Goal: Task Accomplishment & Management: Complete application form

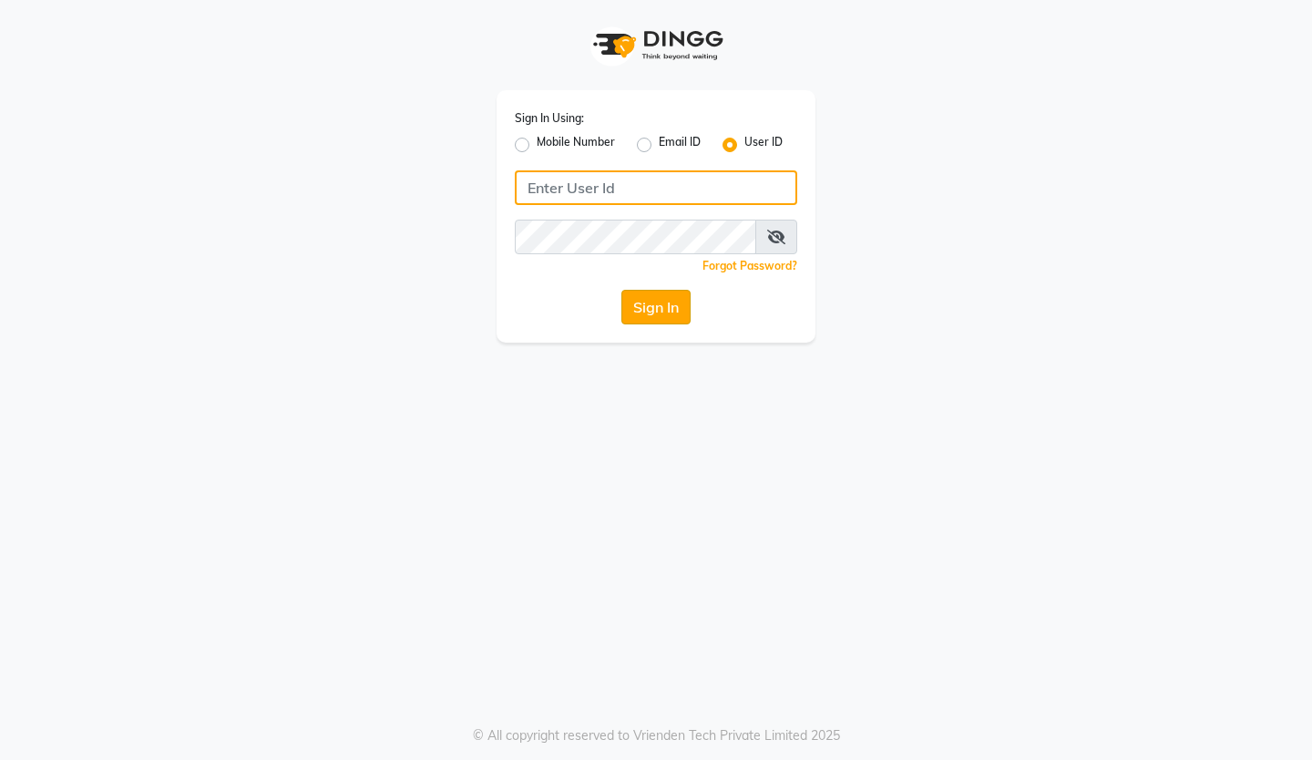
type input "reviewsalon"
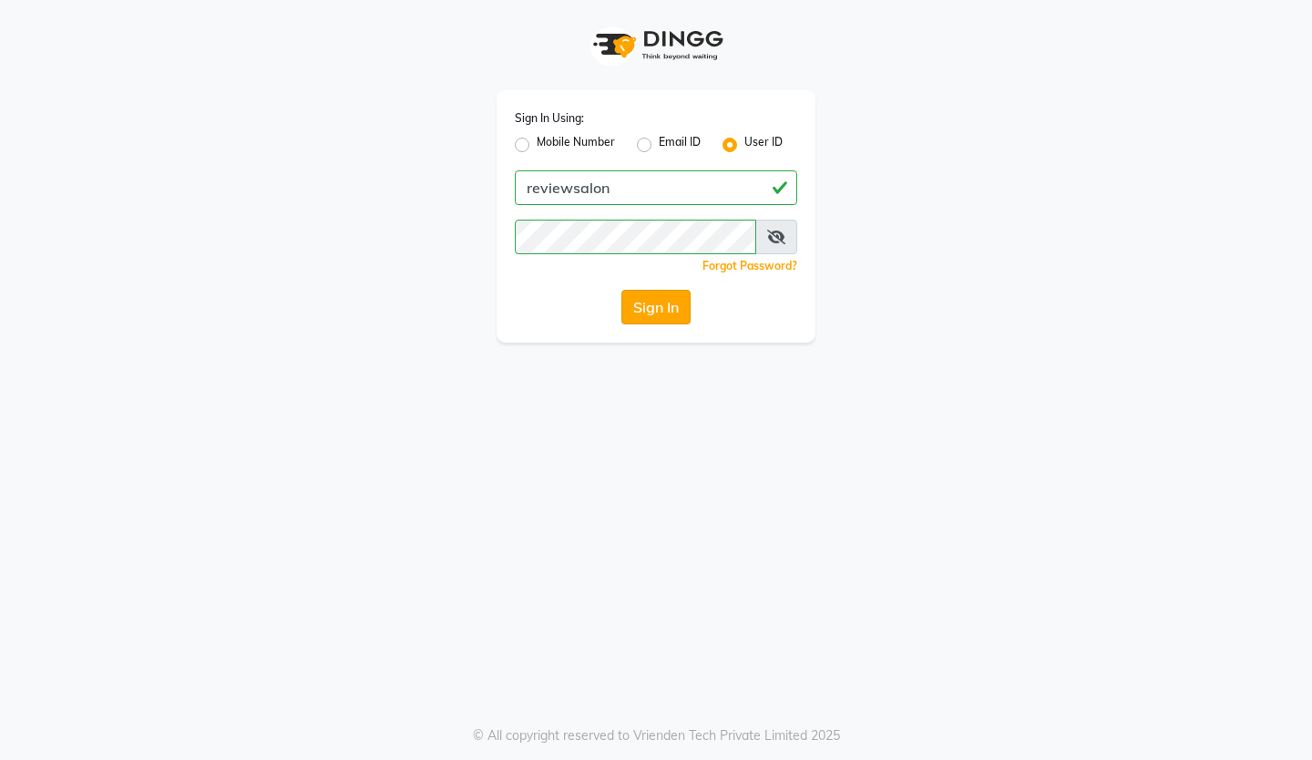
click at [679, 305] on button "Sign In" at bounding box center [655, 307] width 69 height 35
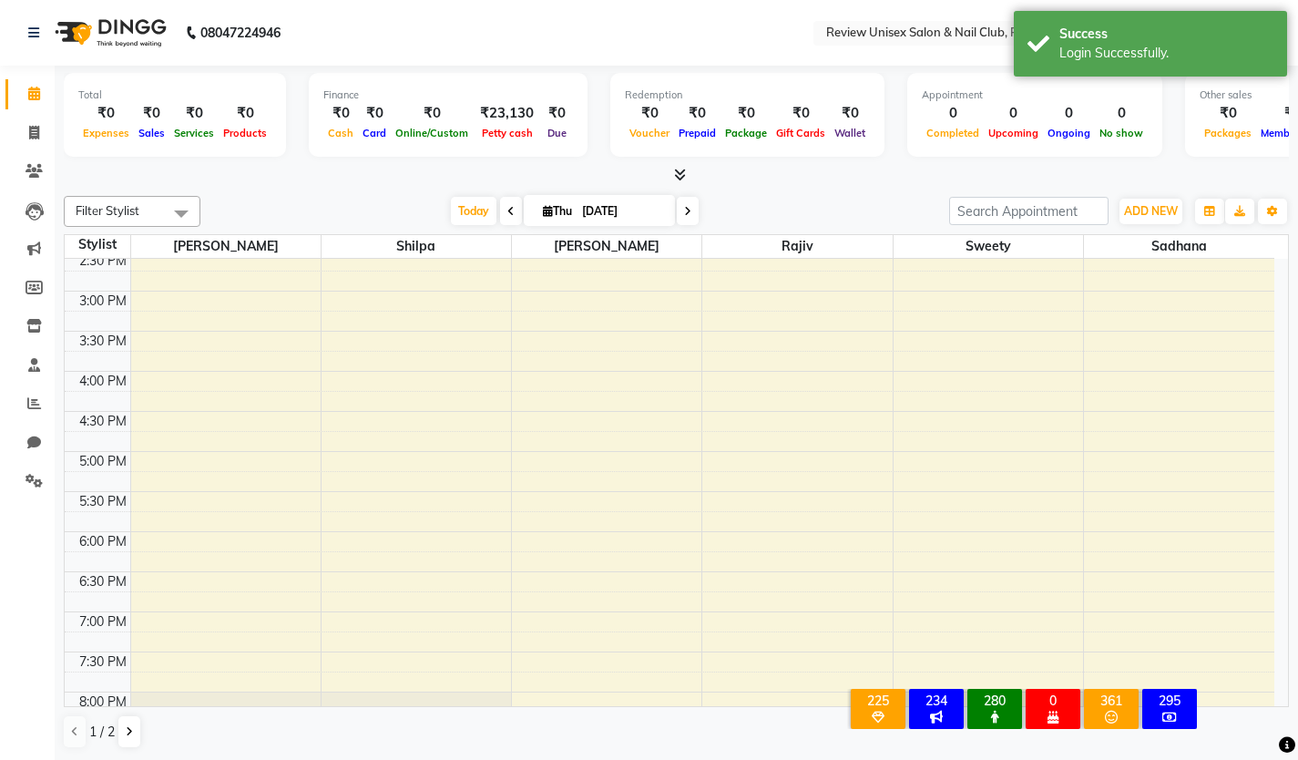
scroll to position [547, 0]
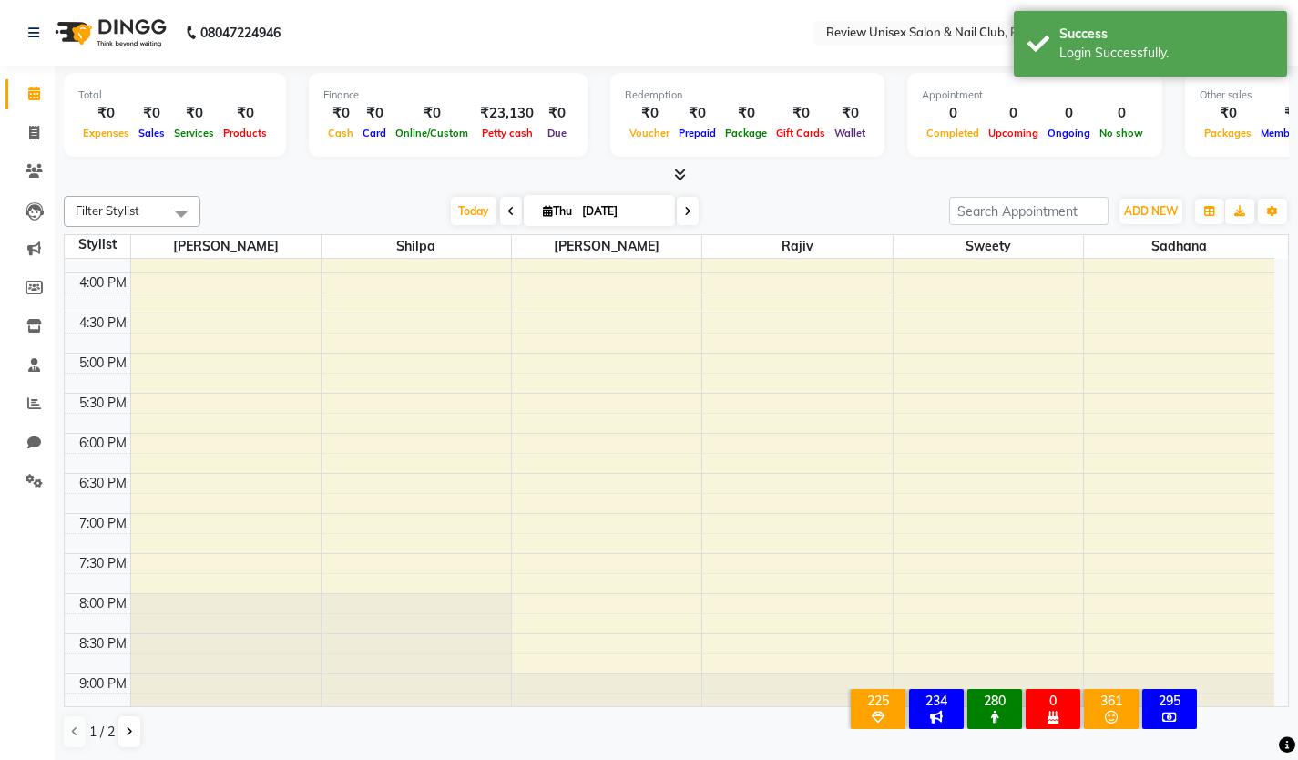
click at [160, 564] on div "9:00 AM 9:30 AM 10:00 AM 10:30 AM 11:00 AM 11:30 AM 12:00 PM 12:30 PM 1:00 PM 1…" at bounding box center [670, 232] width 1210 height 1041
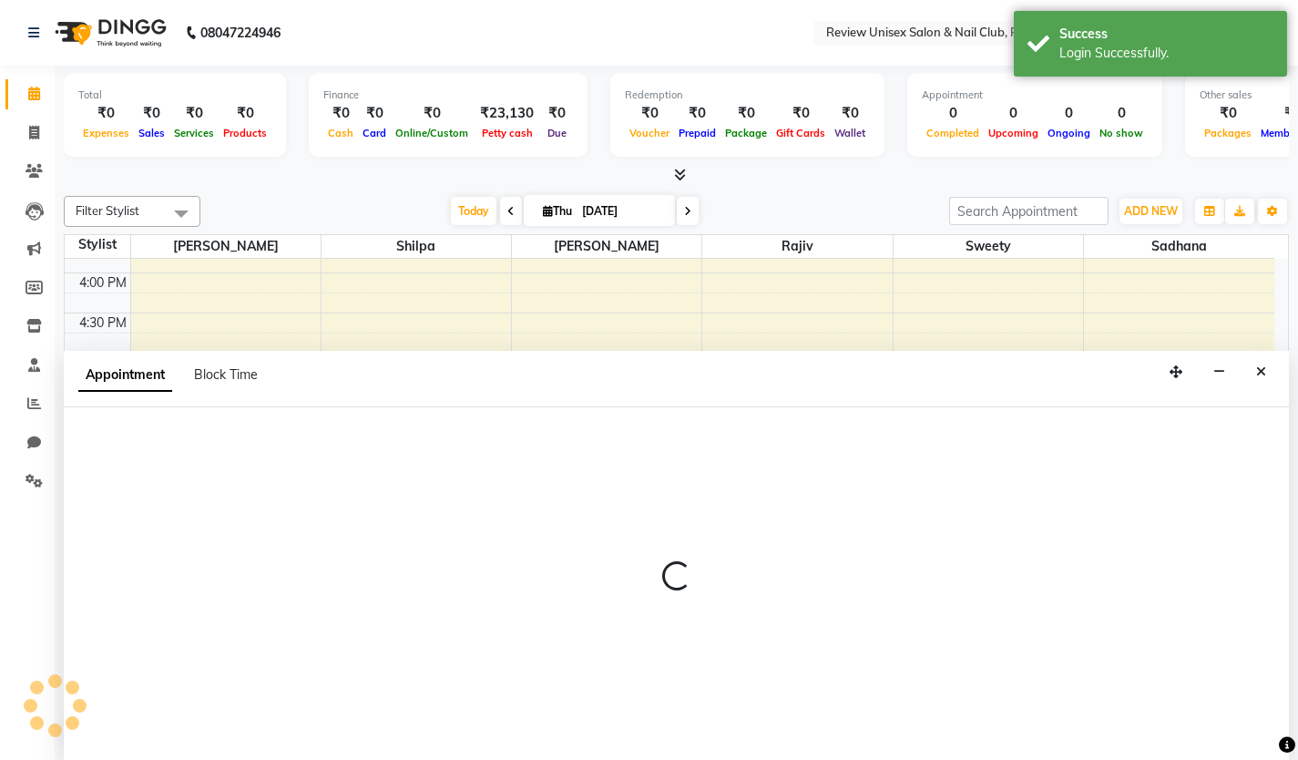
scroll to position [1, 0]
select select "12487"
select select "1170"
select select "tentative"
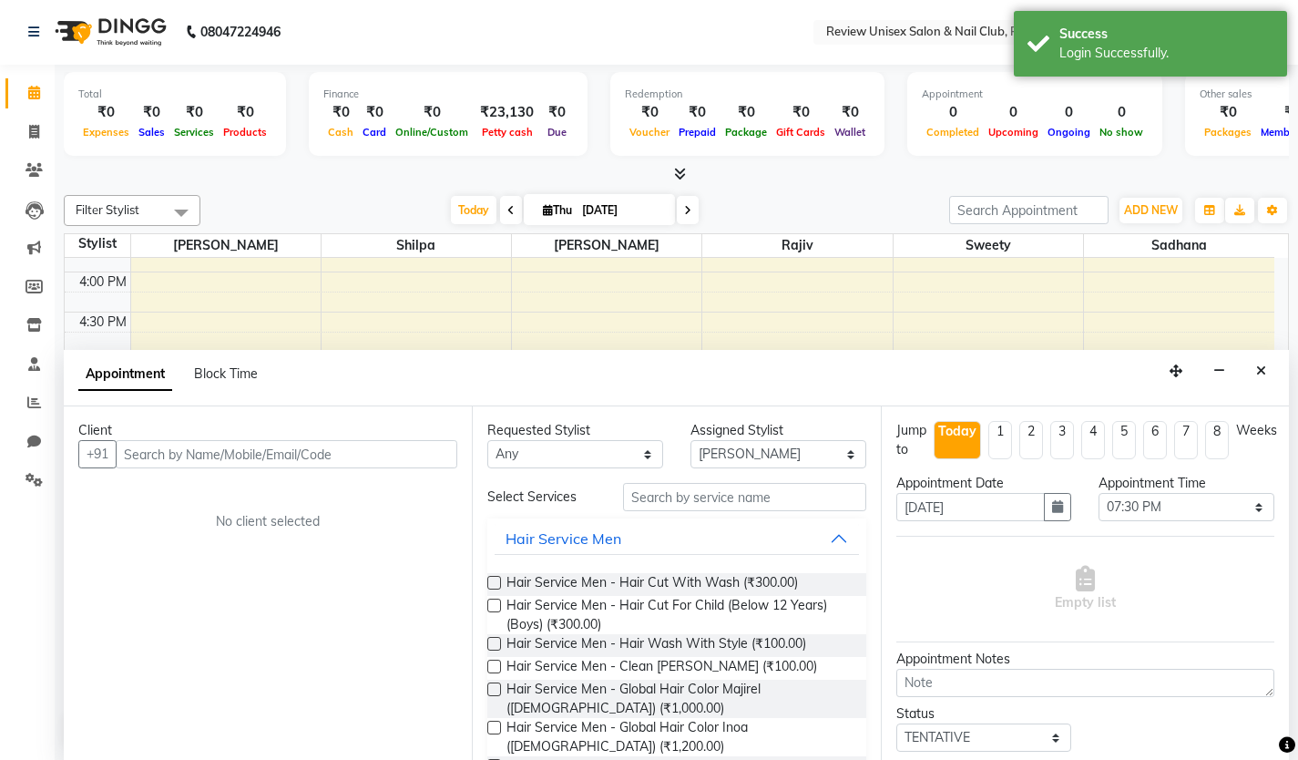
click at [166, 453] on input "text" at bounding box center [287, 454] width 342 height 28
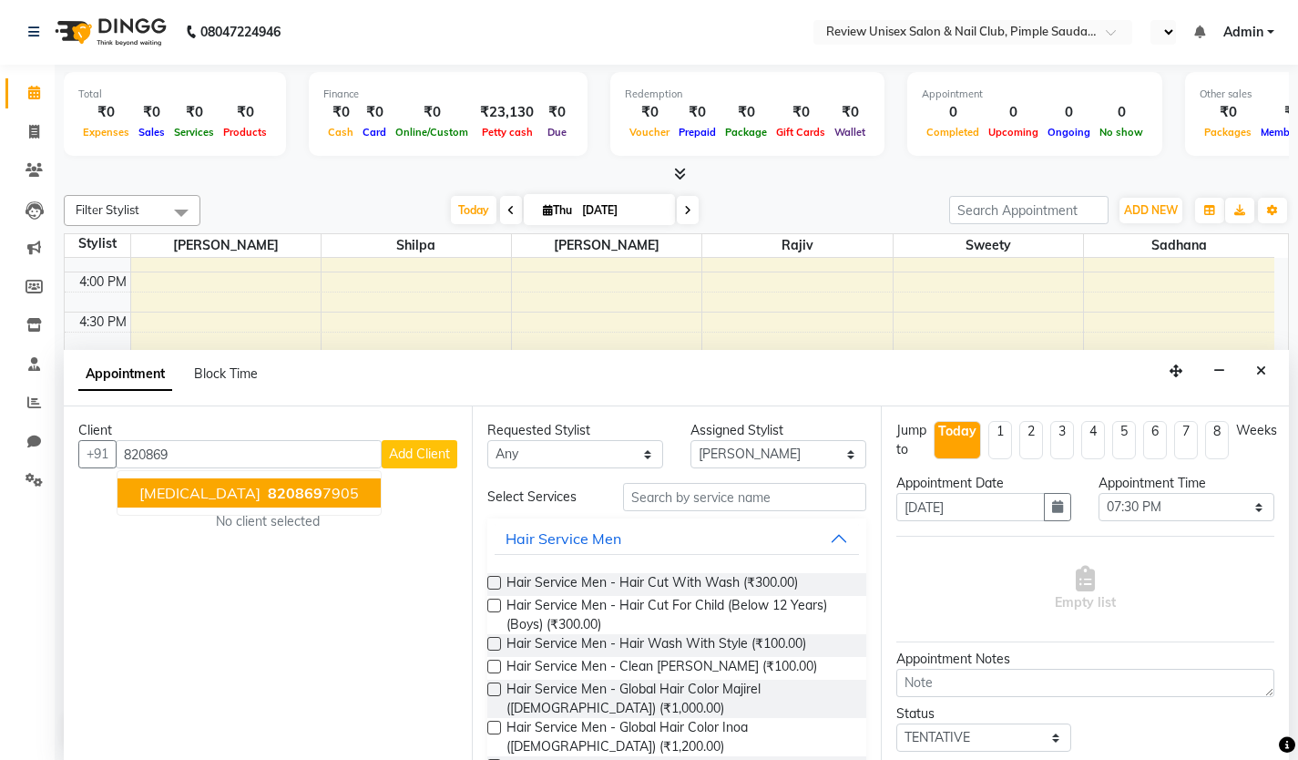
click at [154, 495] on span "[MEDICAL_DATA]" at bounding box center [199, 493] width 121 height 18
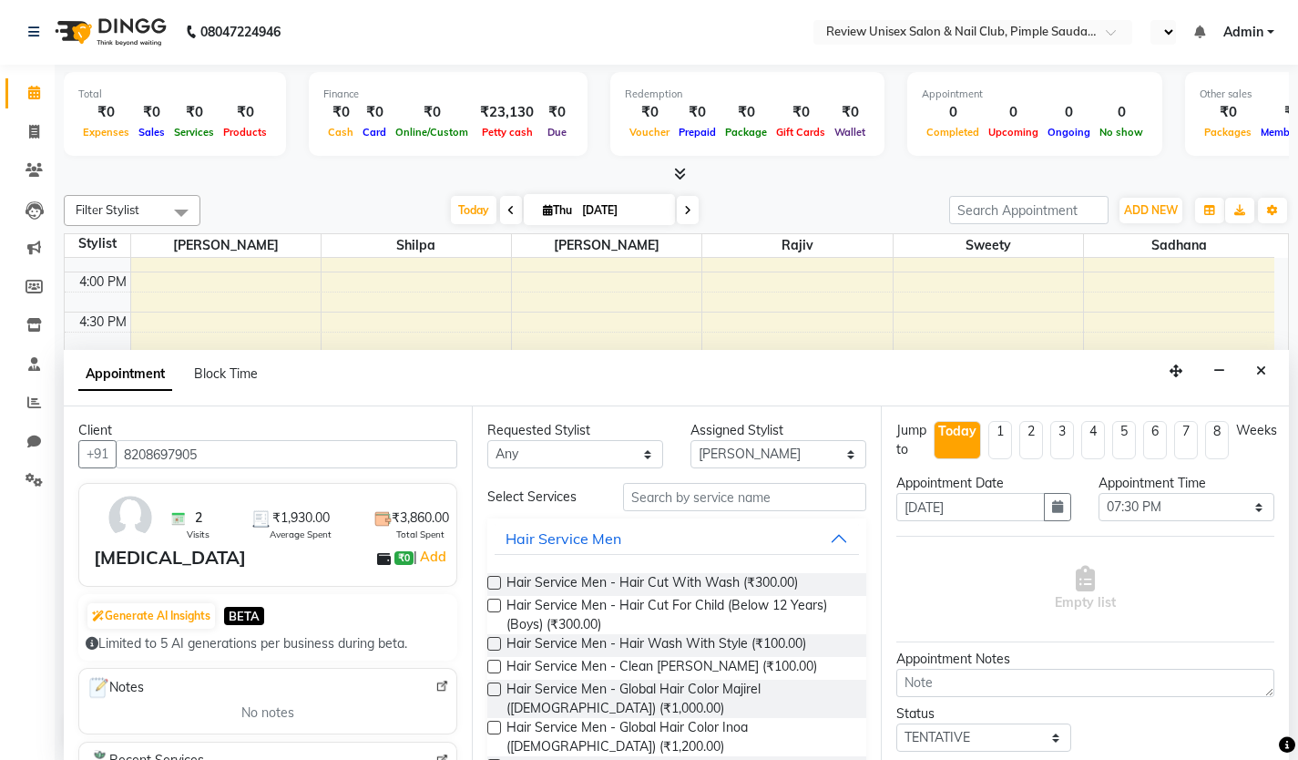
type input "8208697905"
click at [703, 506] on input "text" at bounding box center [744, 497] width 243 height 28
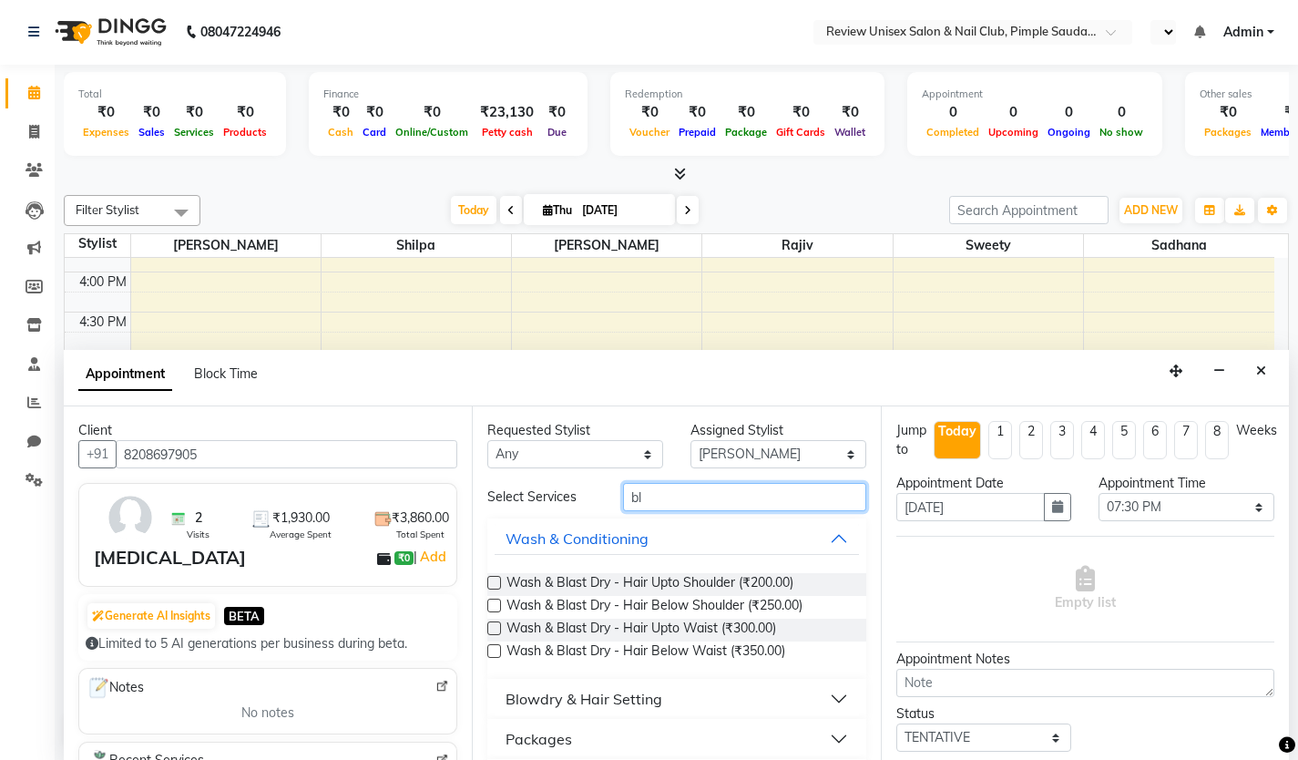
type input "b"
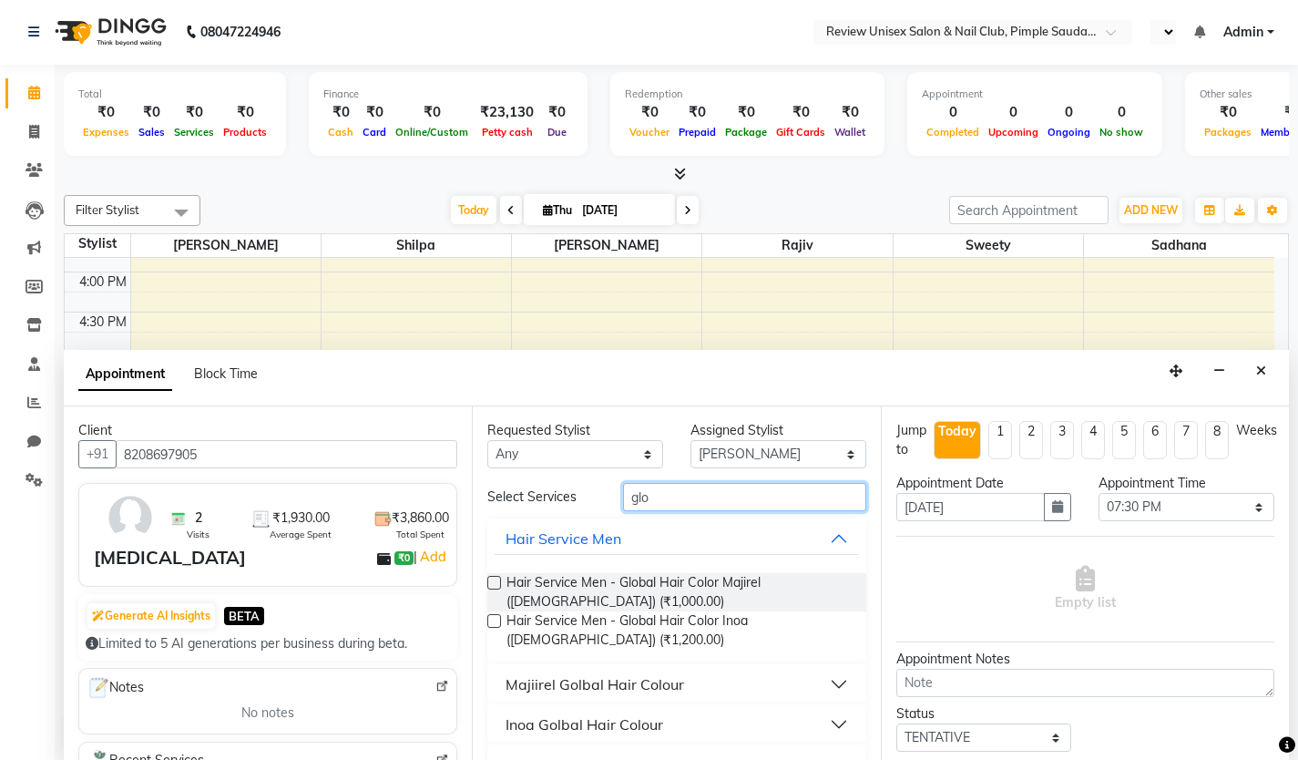
scroll to position [39, 0]
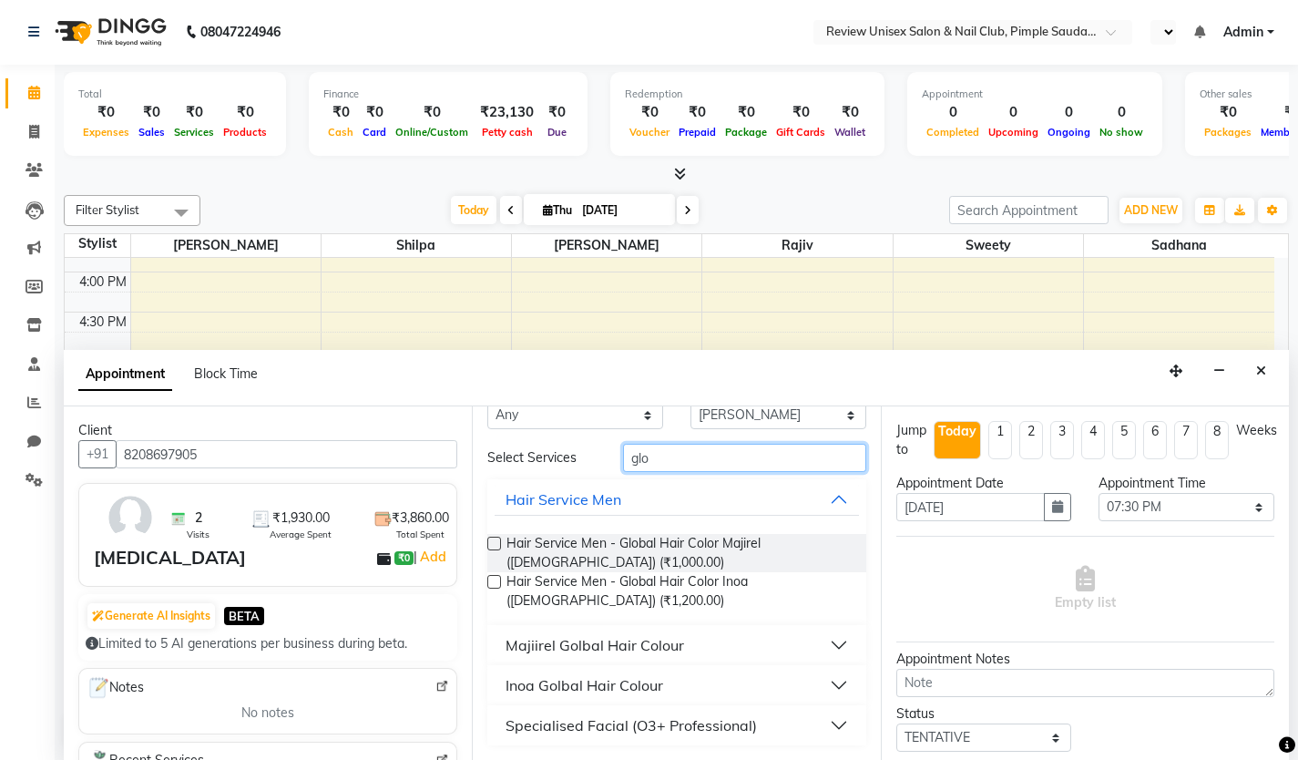
type input "glo"
click at [581, 641] on div "Majiirel Golbal Hair Colour" at bounding box center [595, 645] width 179 height 22
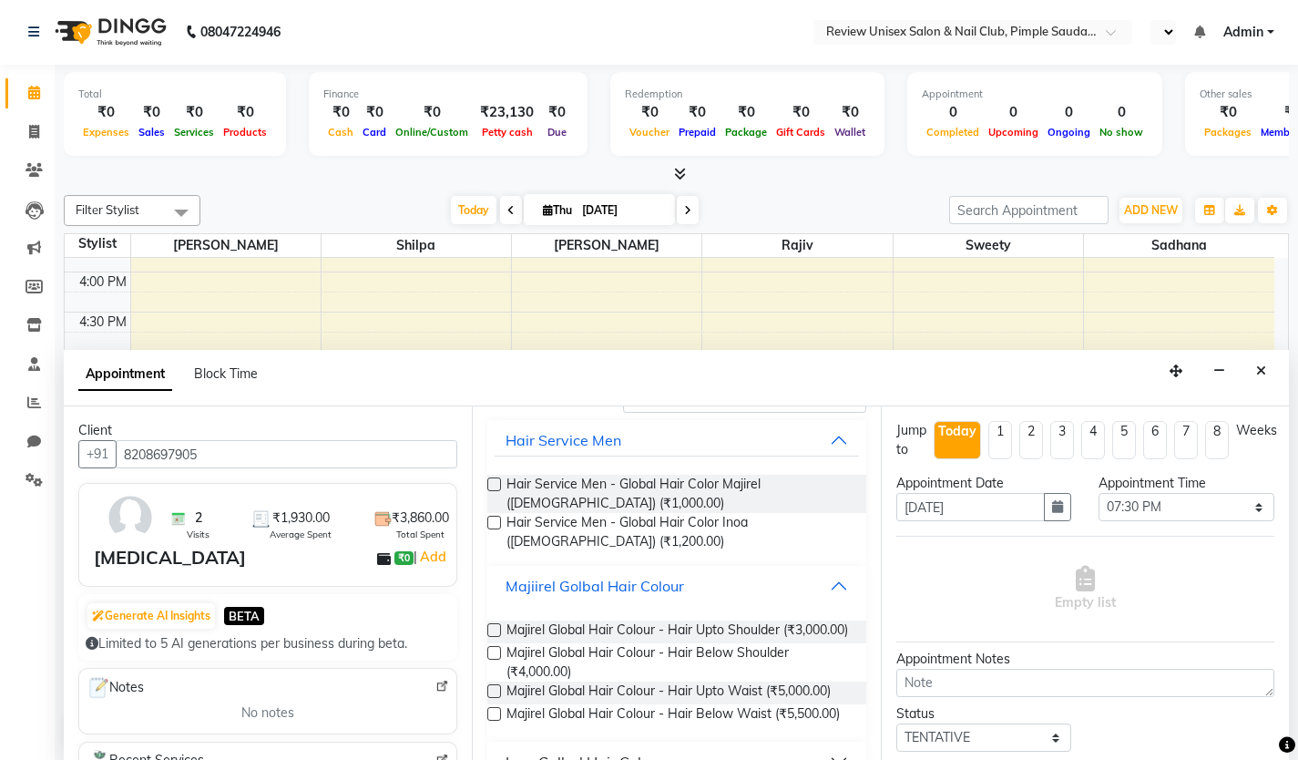
scroll to position [206, 0]
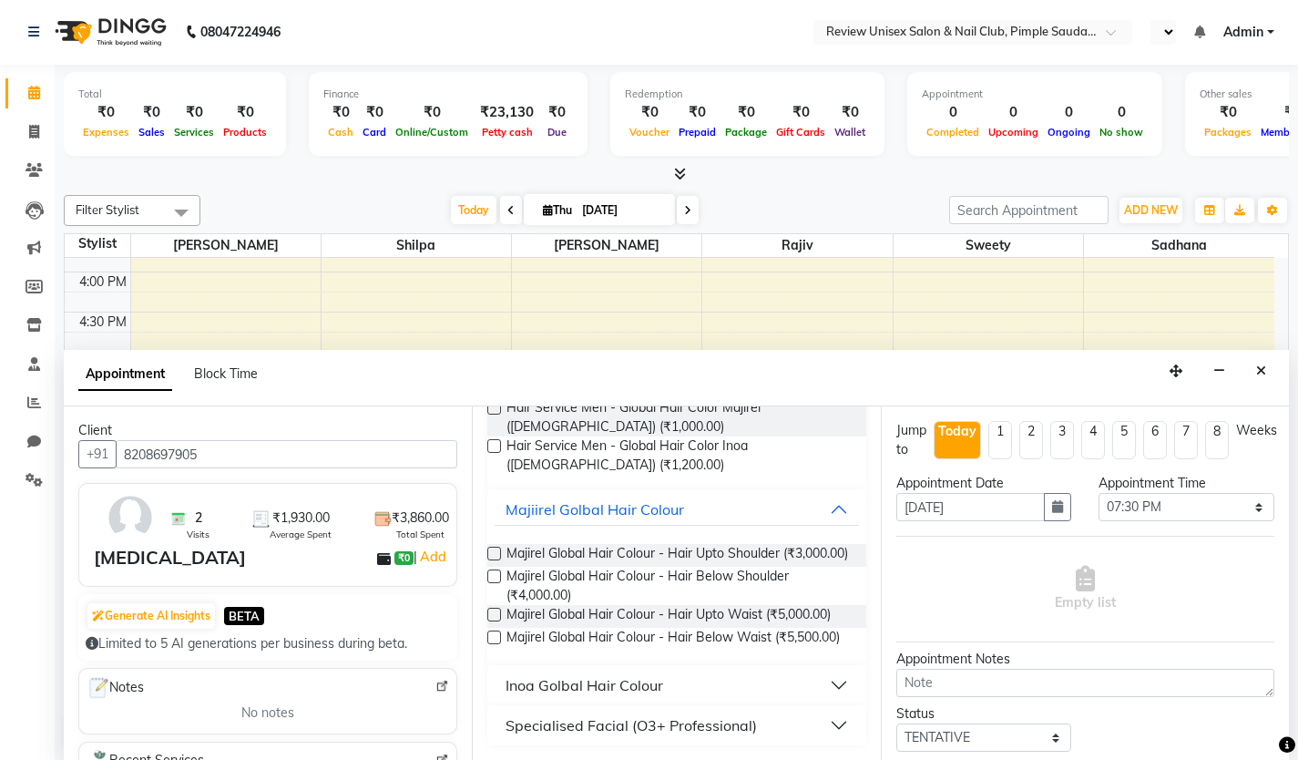
click at [489, 569] on label at bounding box center [494, 576] width 14 height 14
click at [489, 572] on input "checkbox" at bounding box center [493, 578] width 12 height 12
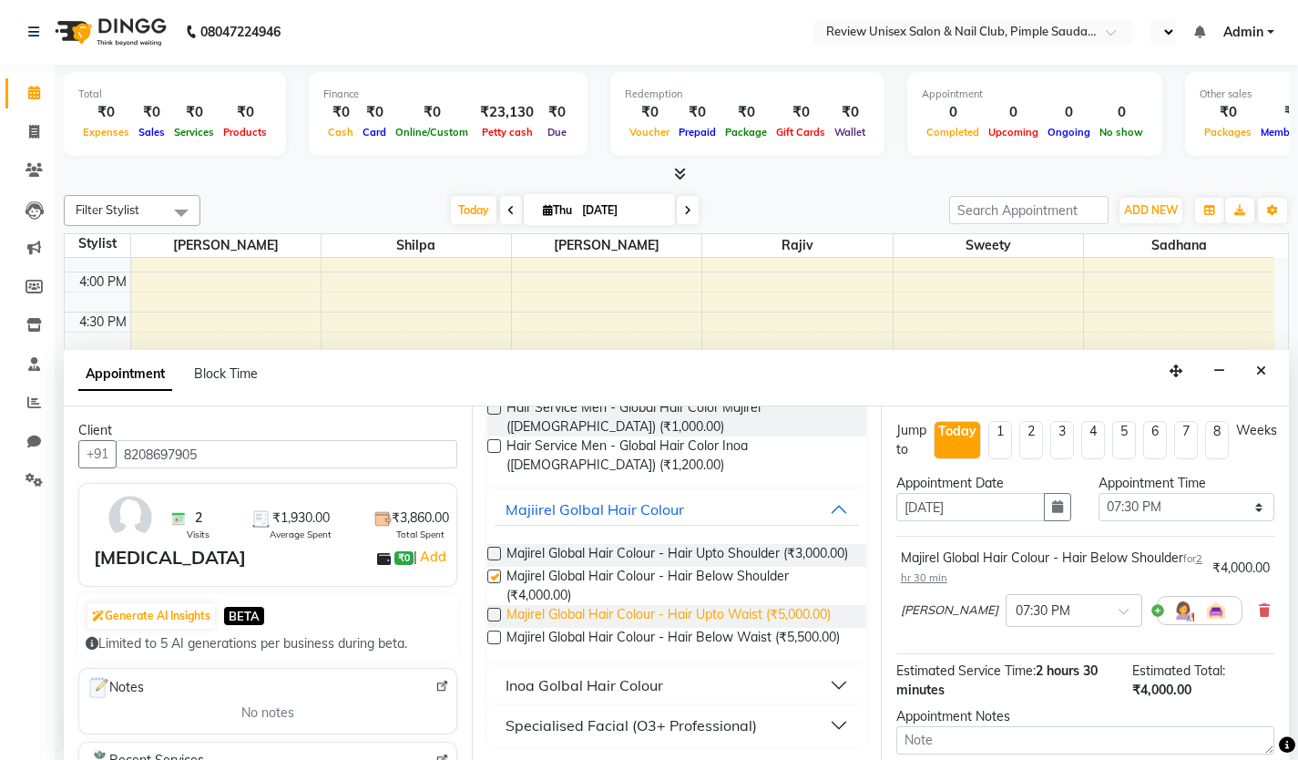
checkbox input "false"
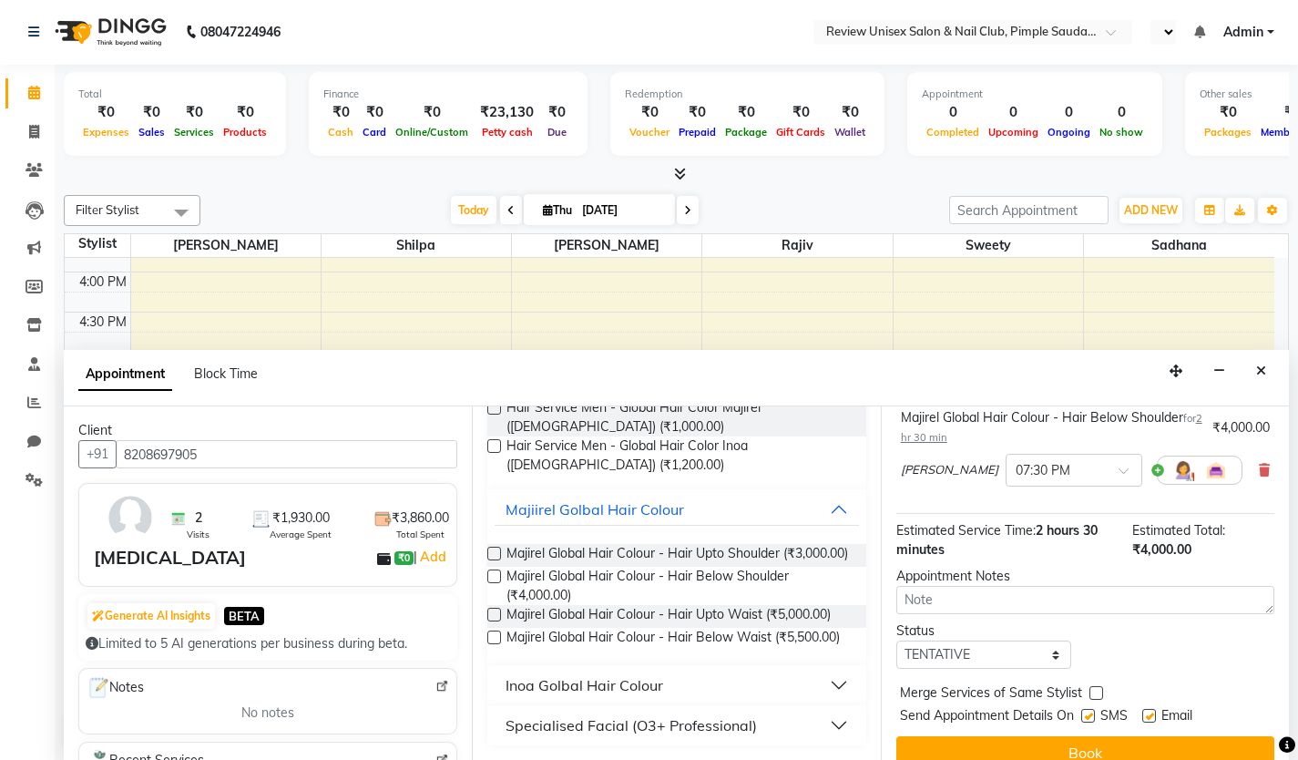
scroll to position [167, 0]
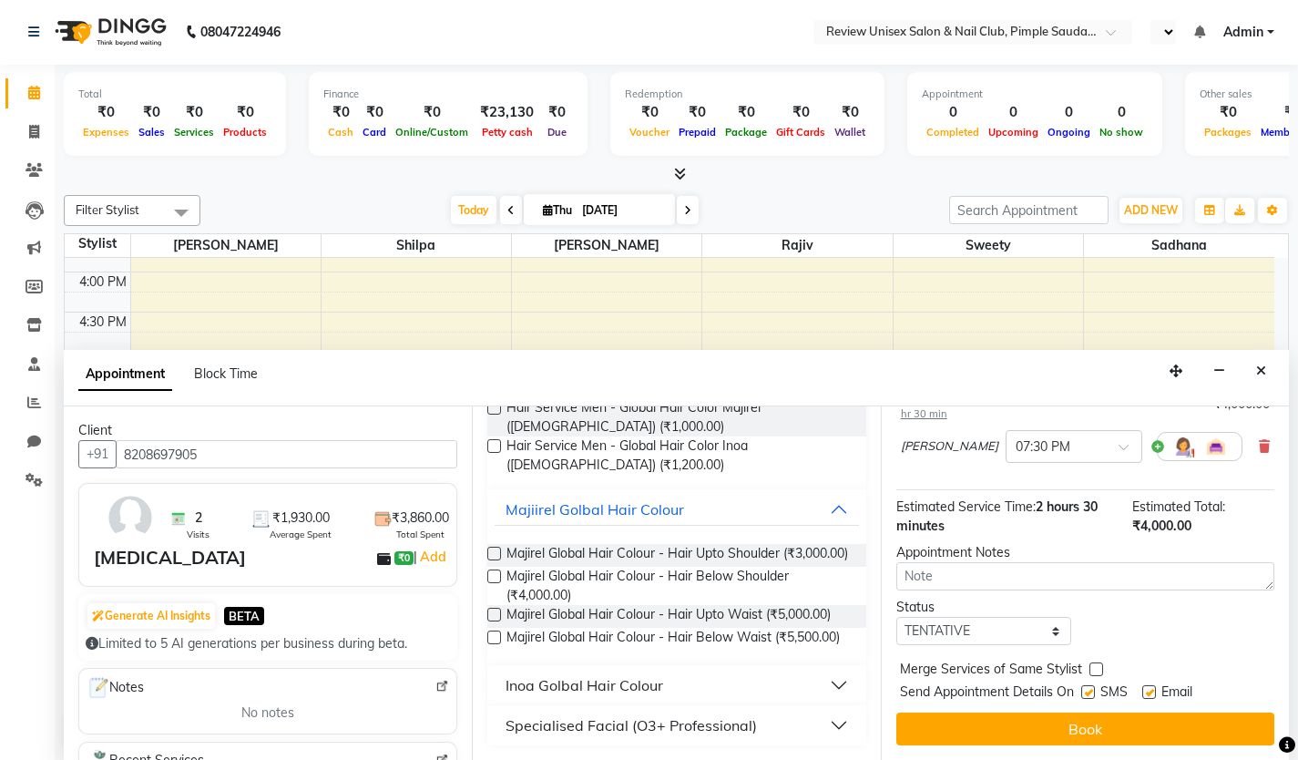
click at [1083, 693] on label at bounding box center [1088, 692] width 14 height 14
click at [1083, 693] on input "checkbox" at bounding box center [1087, 694] width 12 height 12
checkbox input "false"
click at [1153, 689] on label at bounding box center [1149, 692] width 14 height 14
click at [1153, 689] on input "checkbox" at bounding box center [1148, 694] width 12 height 12
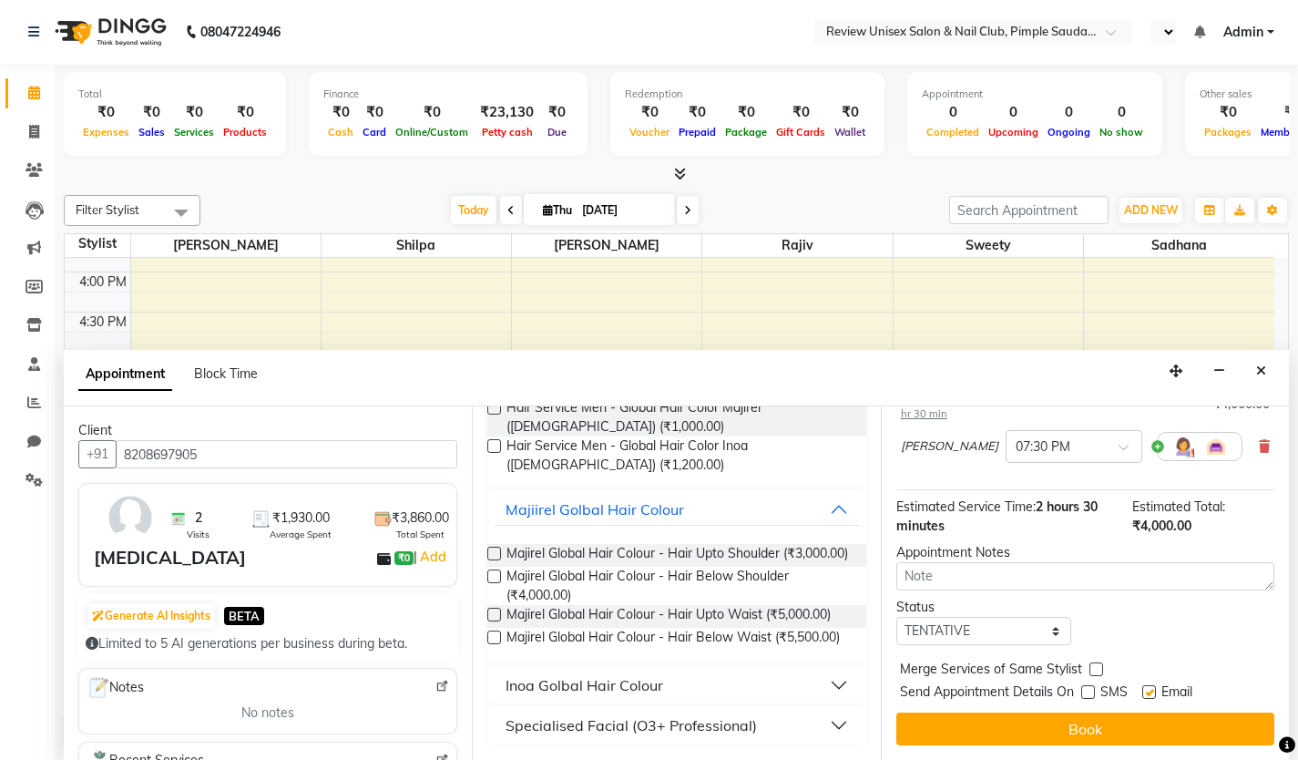
checkbox input "false"
click at [1081, 690] on div "Send Appointment Details On SMS Email" at bounding box center [1087, 693] width 374 height 23
click at [1092, 691] on label at bounding box center [1088, 692] width 14 height 14
click at [1092, 691] on input "checkbox" at bounding box center [1087, 694] width 12 height 12
checkbox input "true"
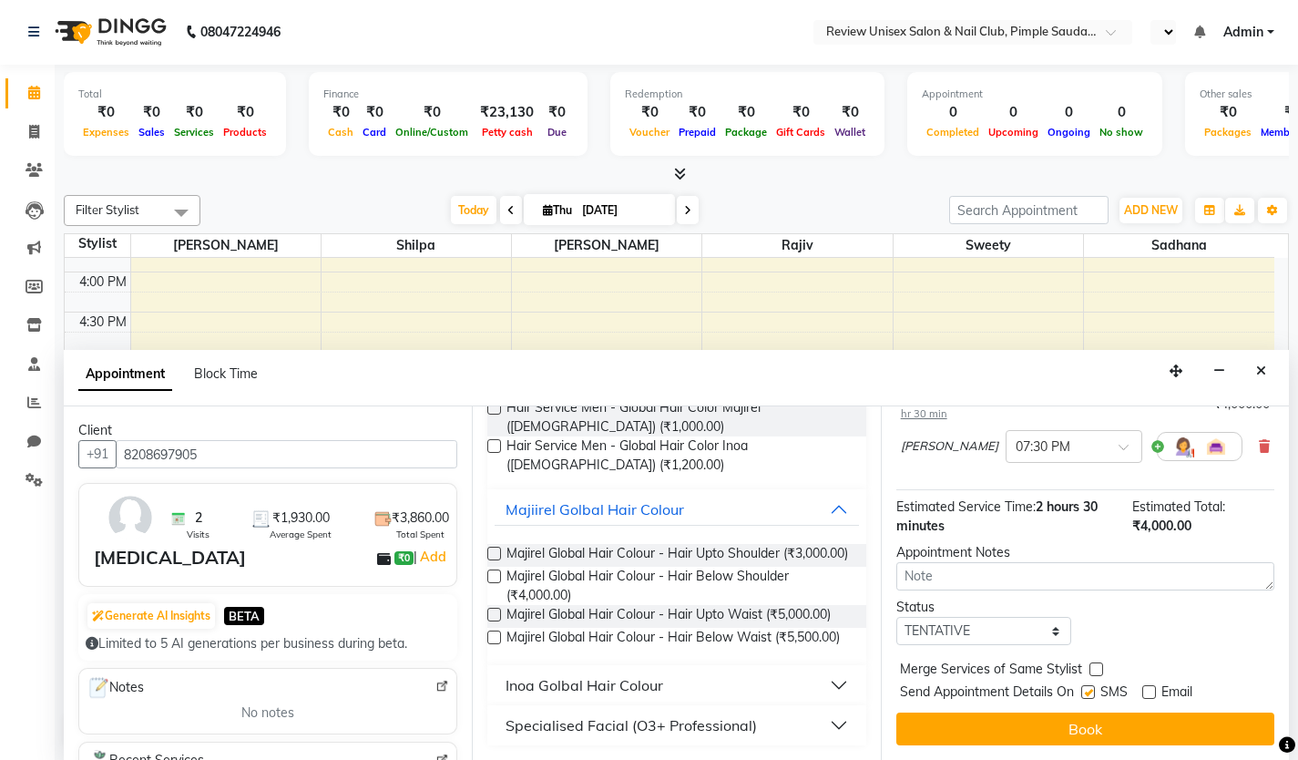
click at [1160, 692] on div "Email" at bounding box center [1174, 693] width 65 height 23
click at [1150, 693] on label at bounding box center [1149, 692] width 14 height 14
click at [1150, 693] on input "checkbox" at bounding box center [1148, 694] width 12 height 12
checkbox input "true"
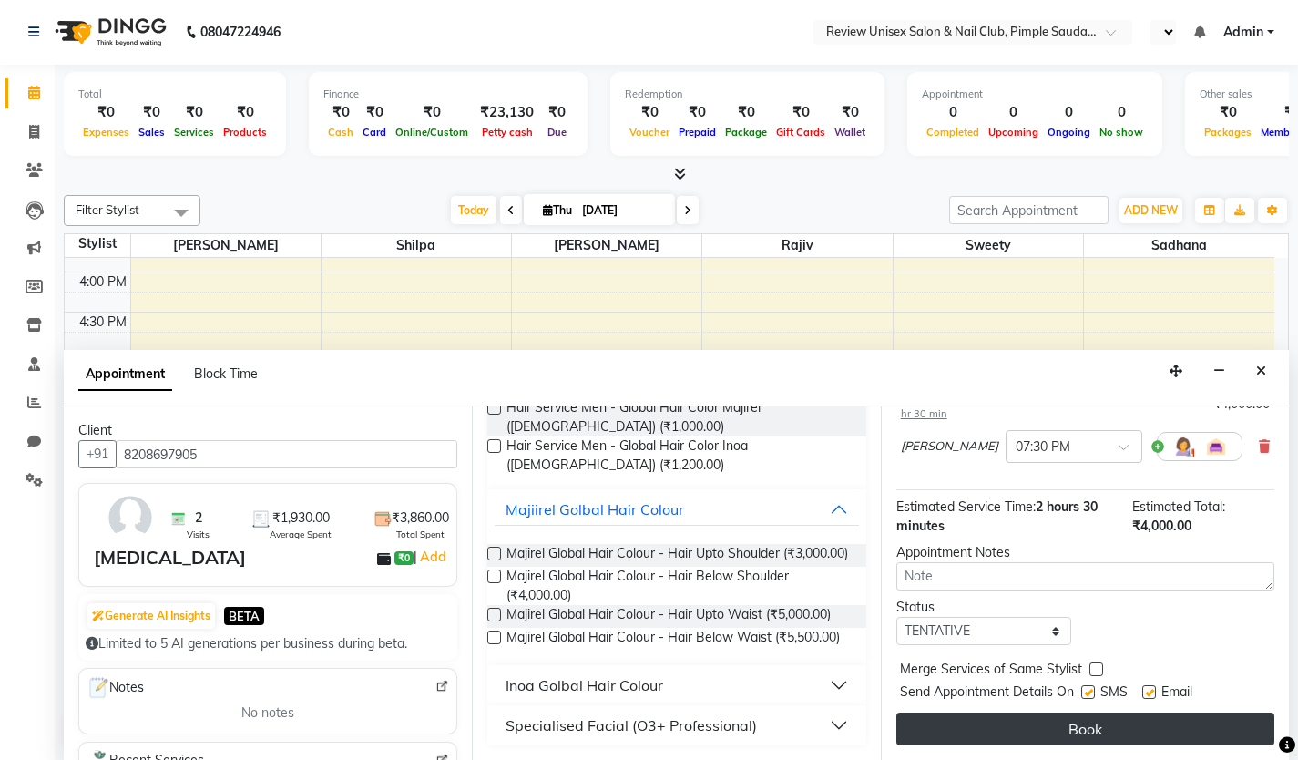
click at [1147, 722] on button "Book" at bounding box center [1086, 728] width 378 height 33
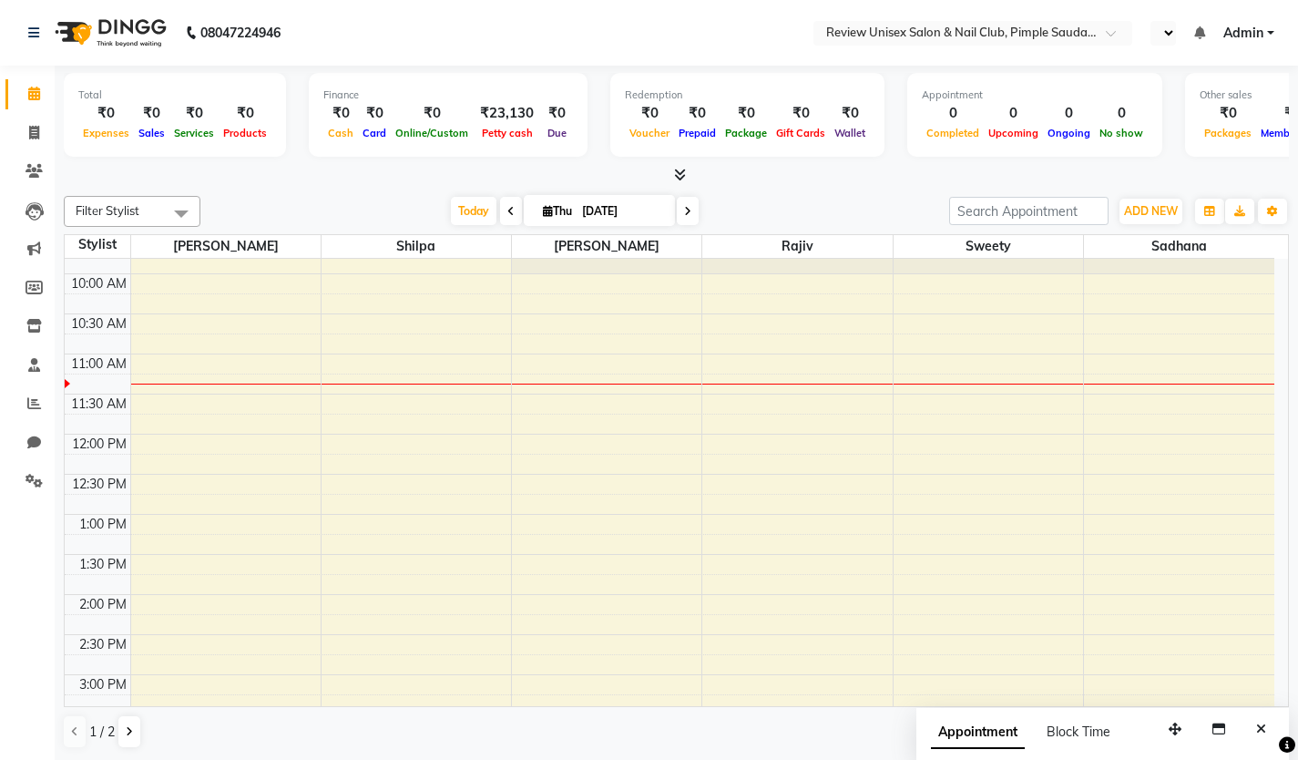
scroll to position [364, 0]
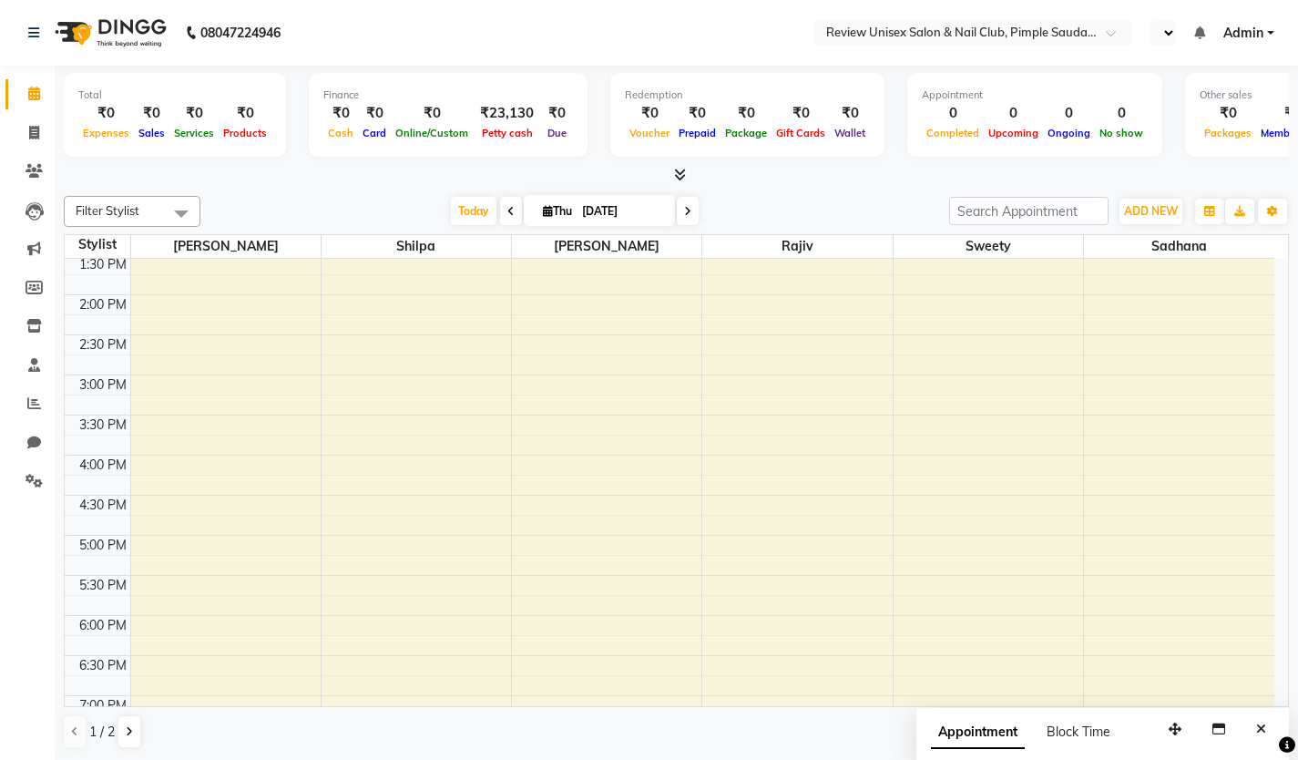
click at [537, 529] on div "9:00 AM 9:30 AM 10:00 AM 10:30 AM 11:00 AM 11:30 AM 12:00 PM 12:30 PM 1:00 PM 1…" at bounding box center [670, 414] width 1210 height 1041
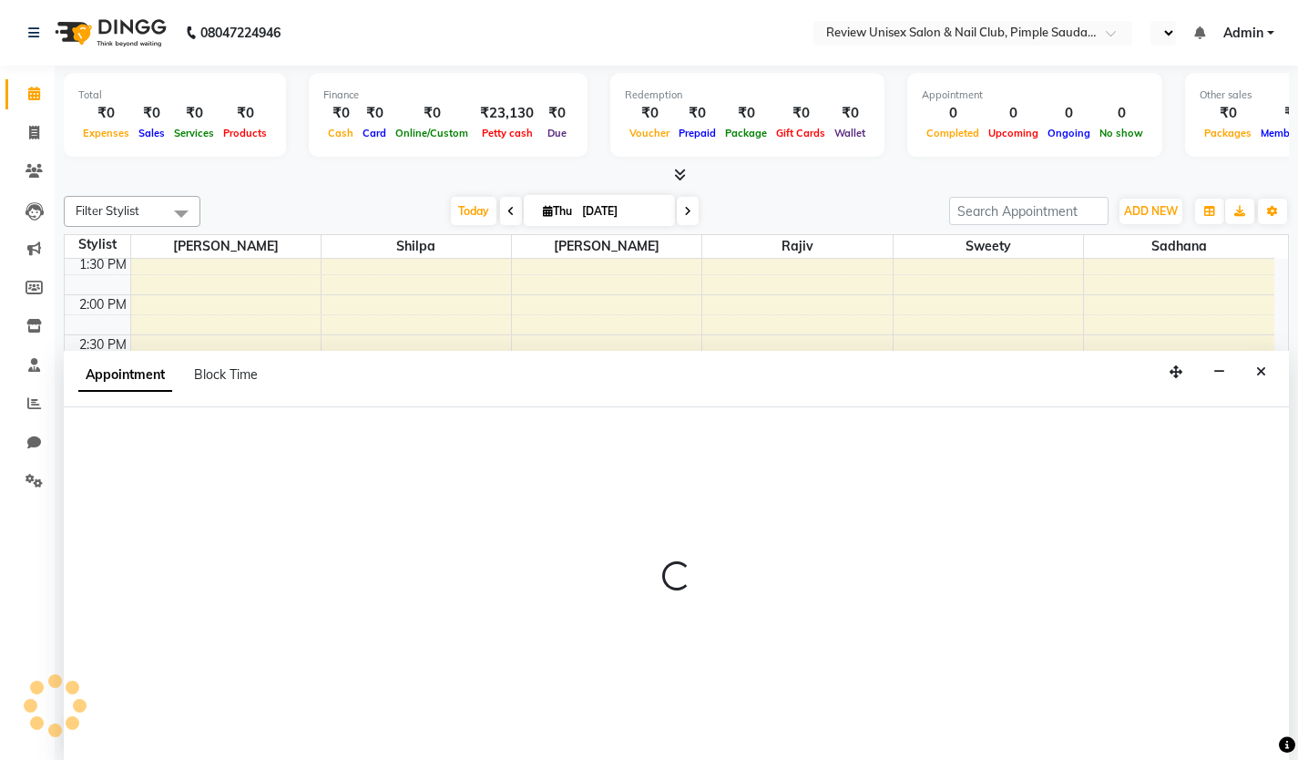
scroll to position [1, 0]
select select "76872"
select select "1005"
select select "tentative"
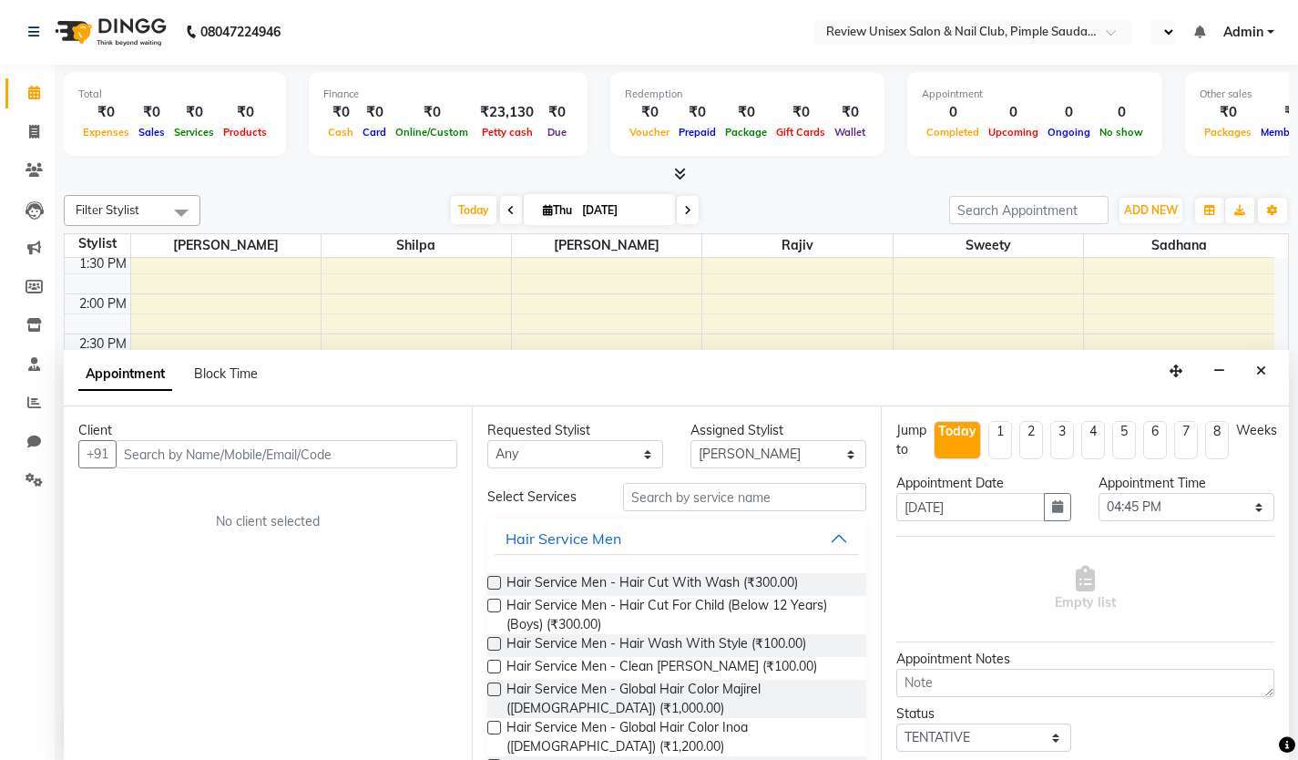
click at [165, 450] on input "text" at bounding box center [287, 454] width 342 height 28
click at [245, 445] on input "text" at bounding box center [287, 454] width 342 height 28
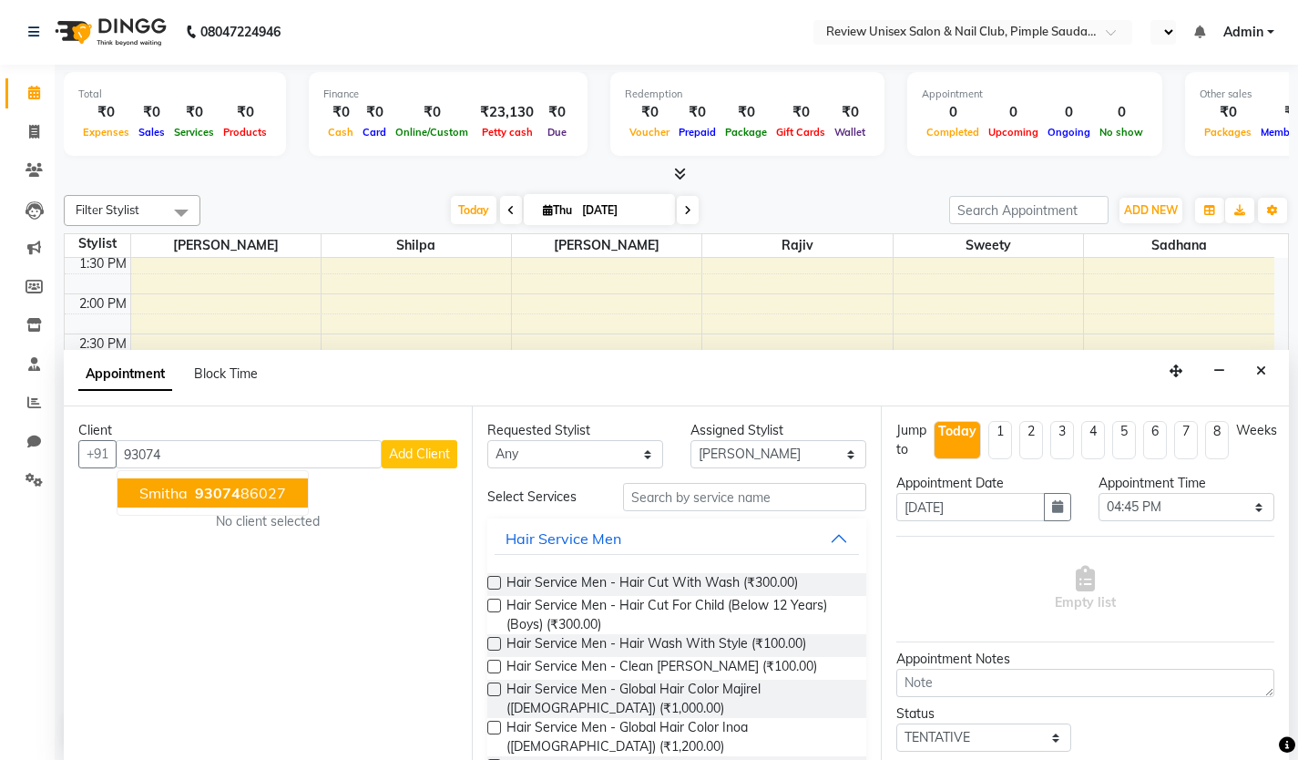
drag, startPoint x: 151, startPoint y: 486, endPoint x: 200, endPoint y: 495, distance: 50.0
click at [152, 486] on span "Smitha" at bounding box center [163, 493] width 48 height 18
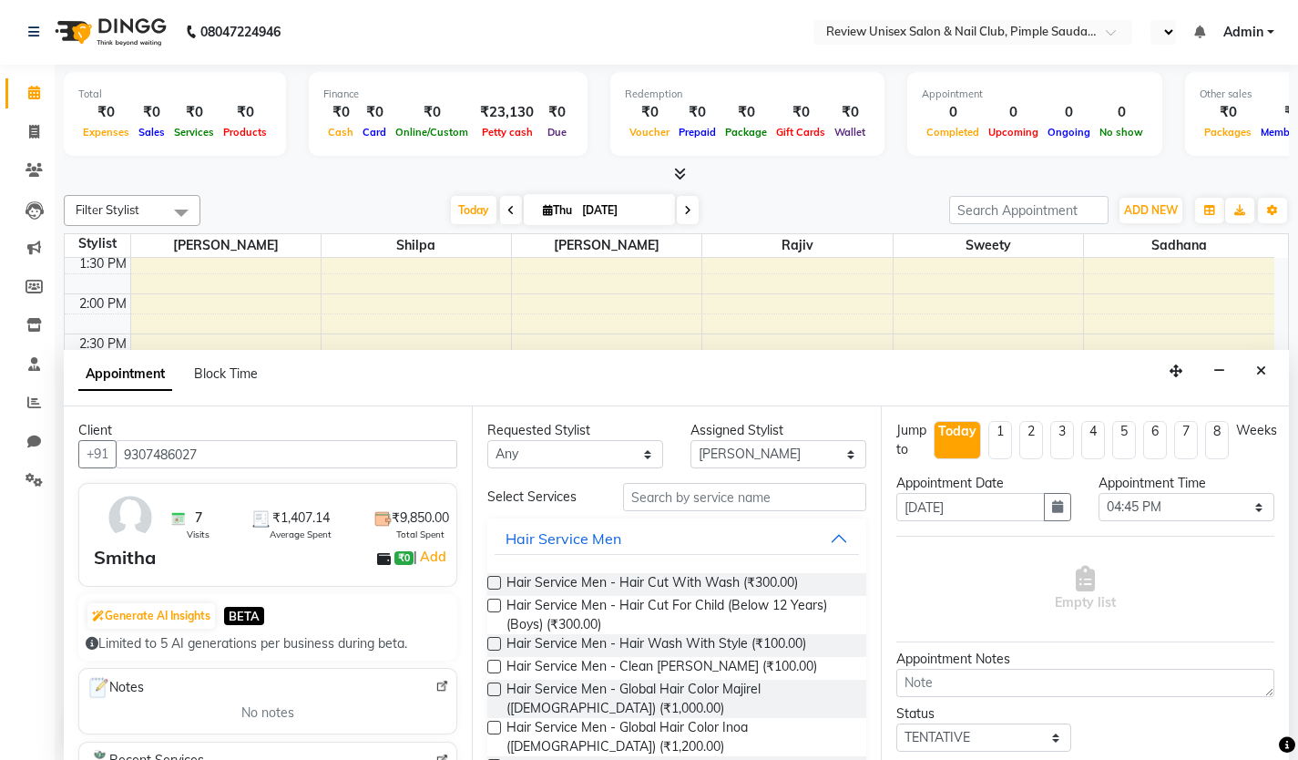
type input "9307486027"
click at [682, 507] on input "text" at bounding box center [744, 497] width 243 height 28
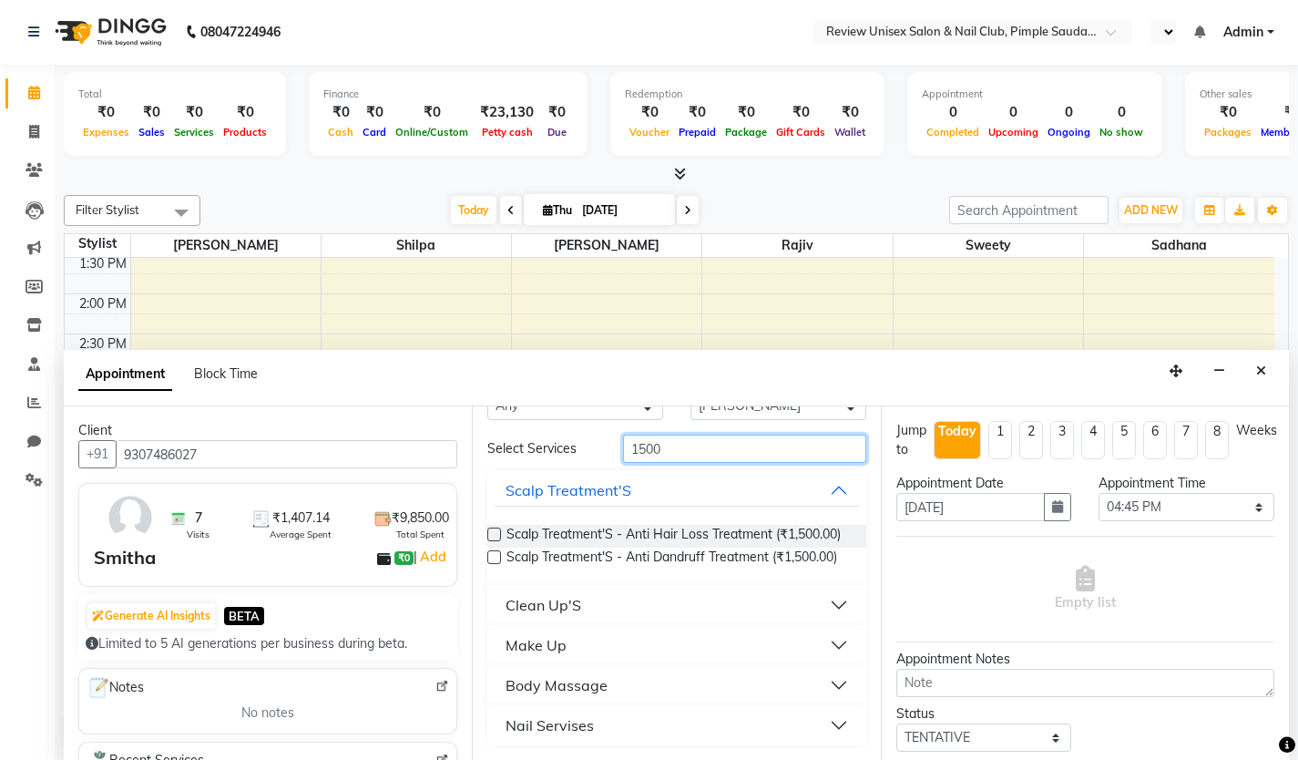
scroll to position [79, 0]
type input "1500"
click at [594, 722] on button "Nail Servises" at bounding box center [677, 725] width 364 height 33
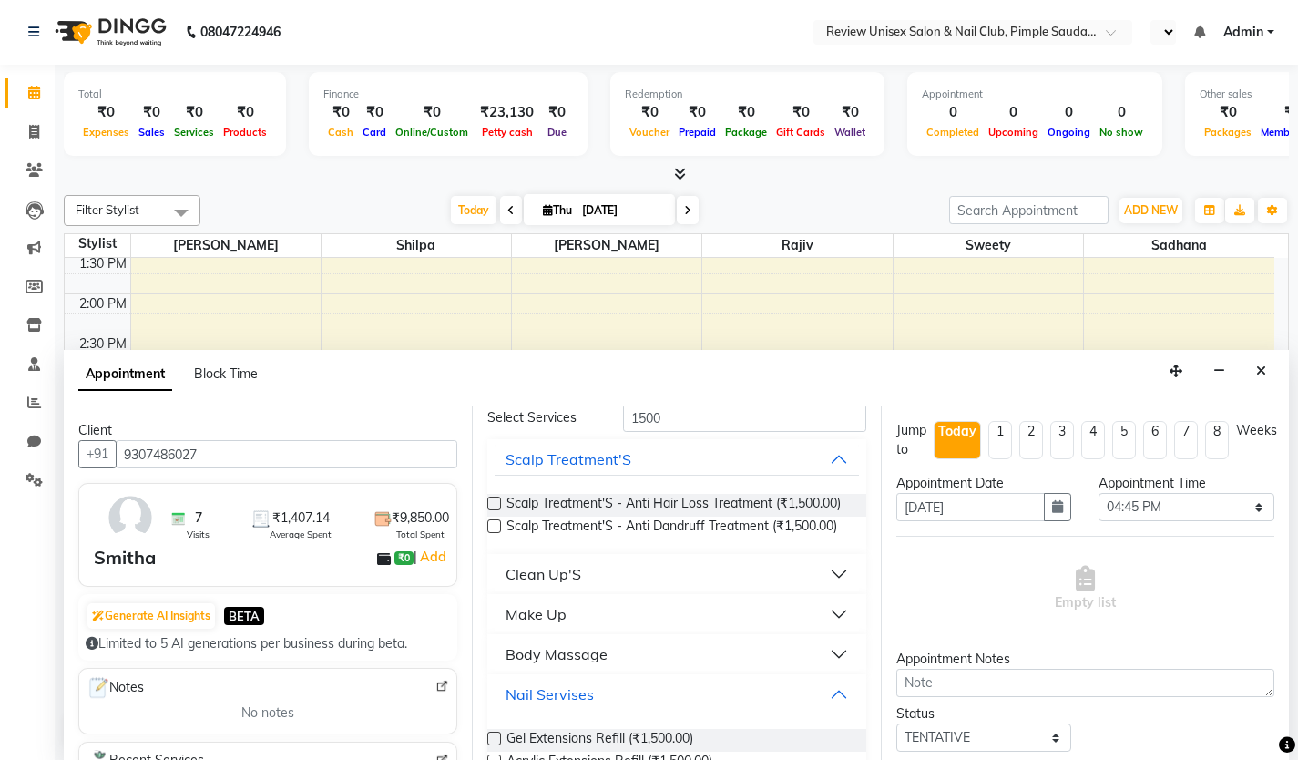
scroll to position [211, 0]
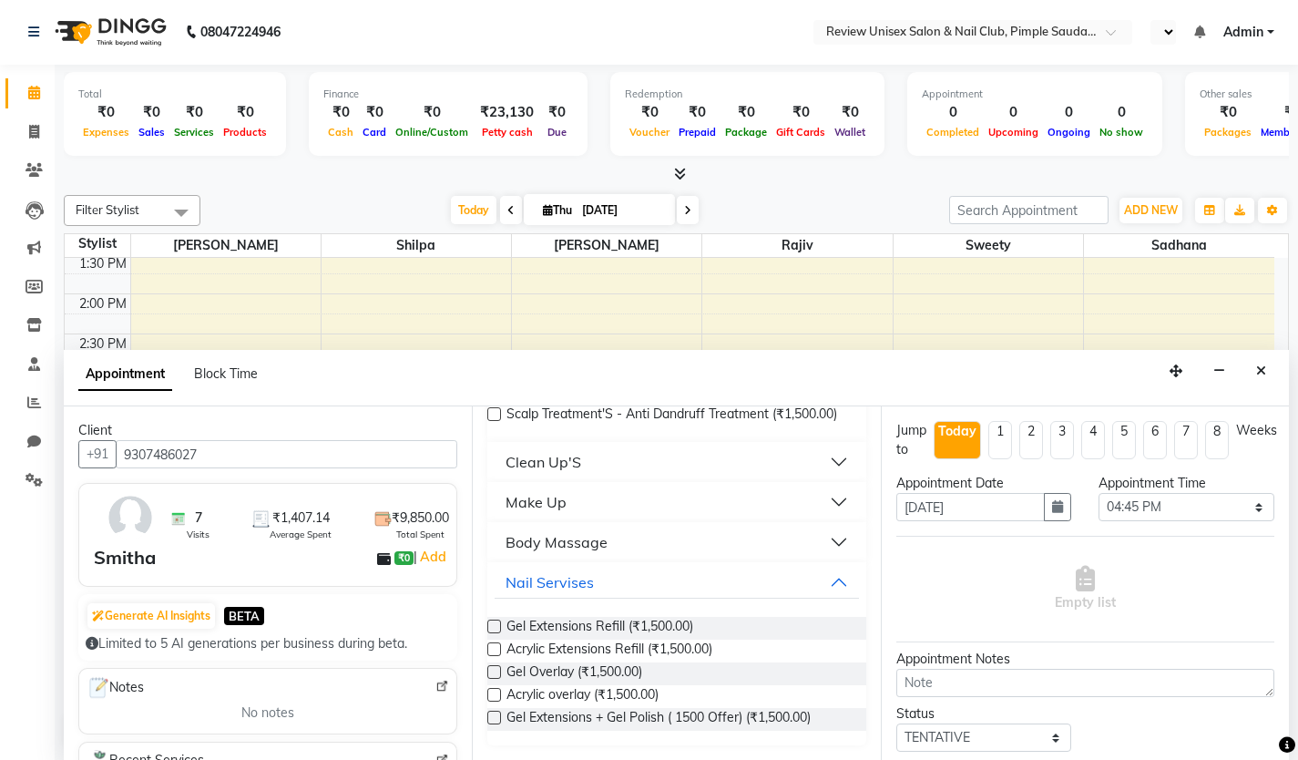
click at [492, 724] on label at bounding box center [494, 718] width 14 height 14
click at [492, 725] on input "checkbox" at bounding box center [493, 719] width 12 height 12
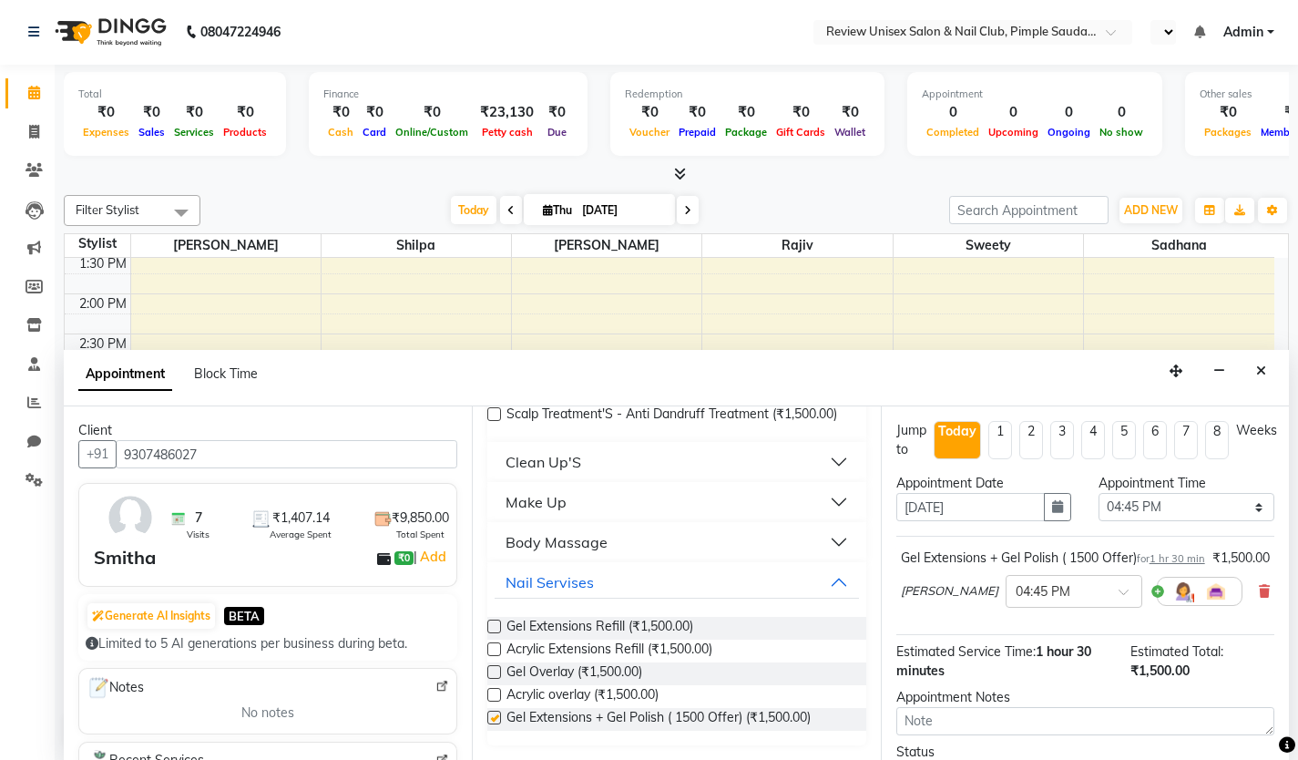
checkbox input "false"
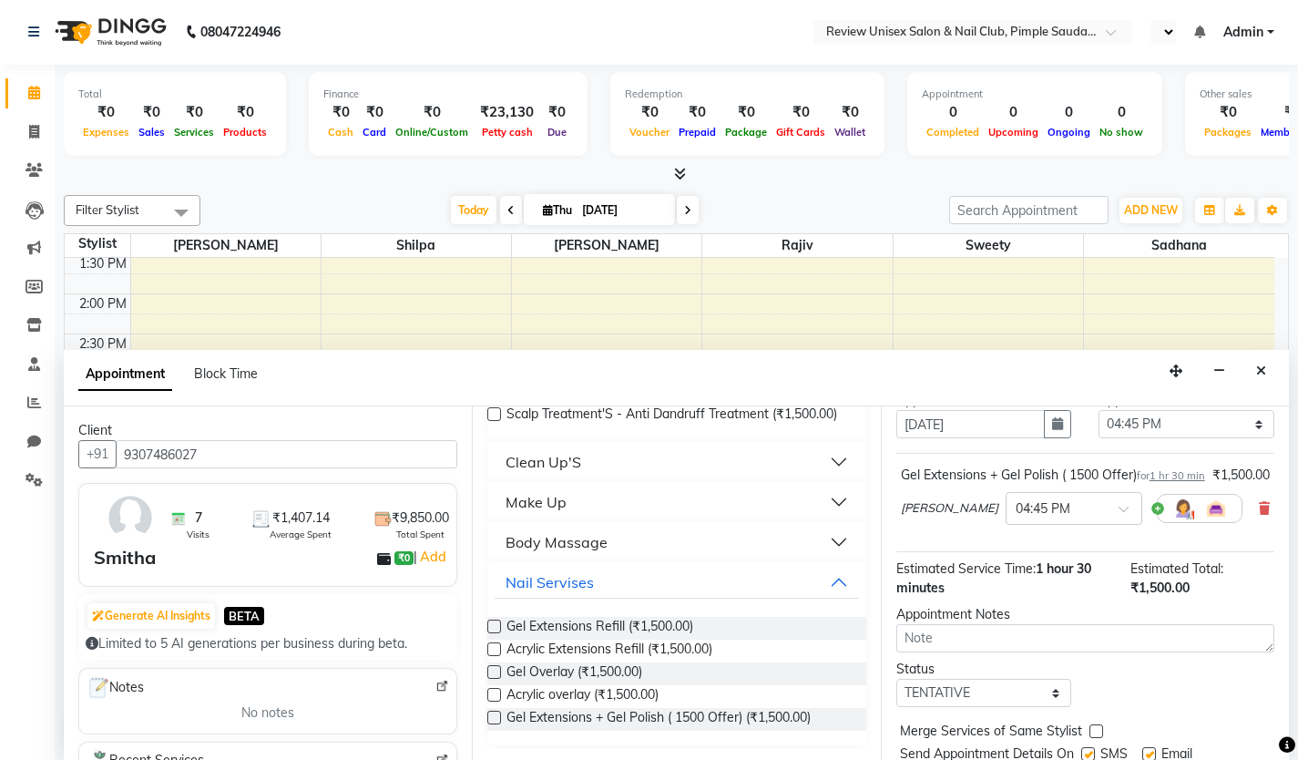
scroll to position [164, 0]
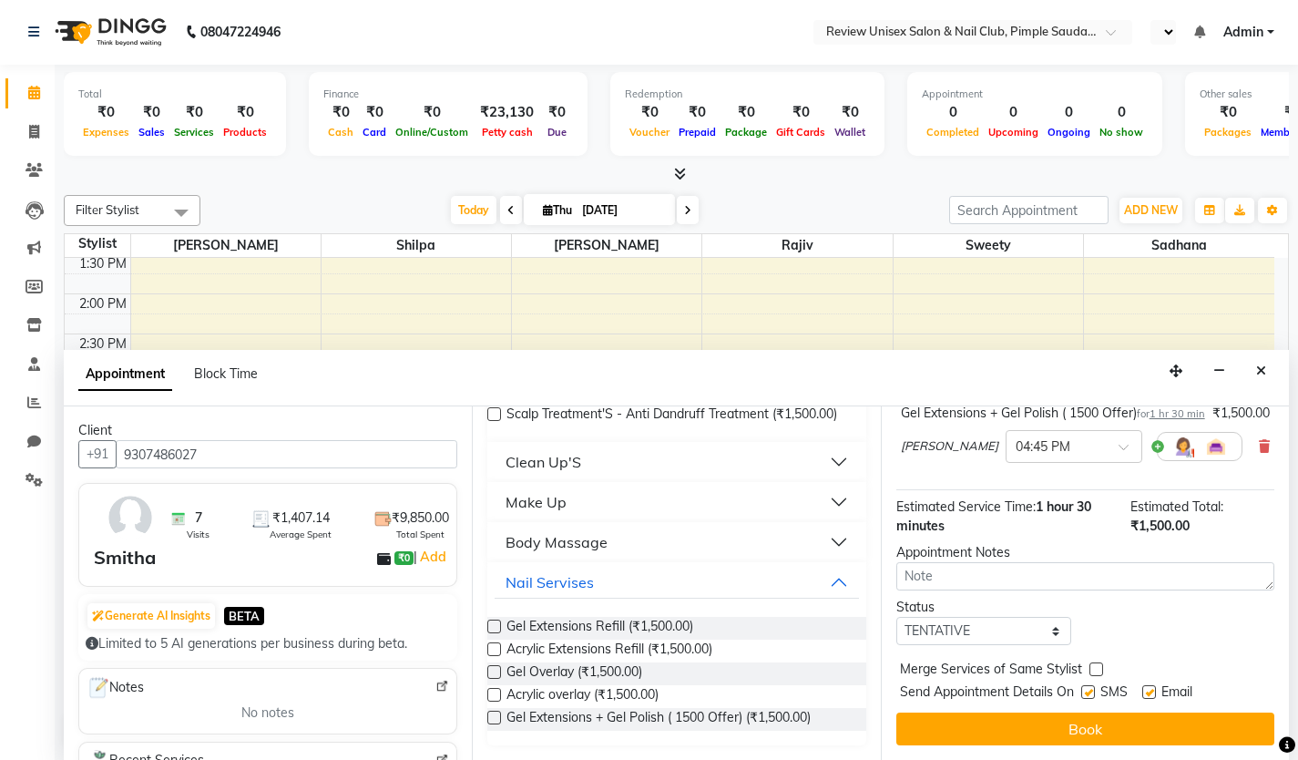
click at [1091, 693] on label at bounding box center [1088, 692] width 14 height 14
click at [1091, 693] on input "checkbox" at bounding box center [1087, 694] width 12 height 12
click at [1146, 699] on div at bounding box center [1148, 695] width 12 height 19
click at [1090, 693] on label at bounding box center [1088, 692] width 14 height 14
click at [1090, 693] on input "checkbox" at bounding box center [1087, 694] width 12 height 12
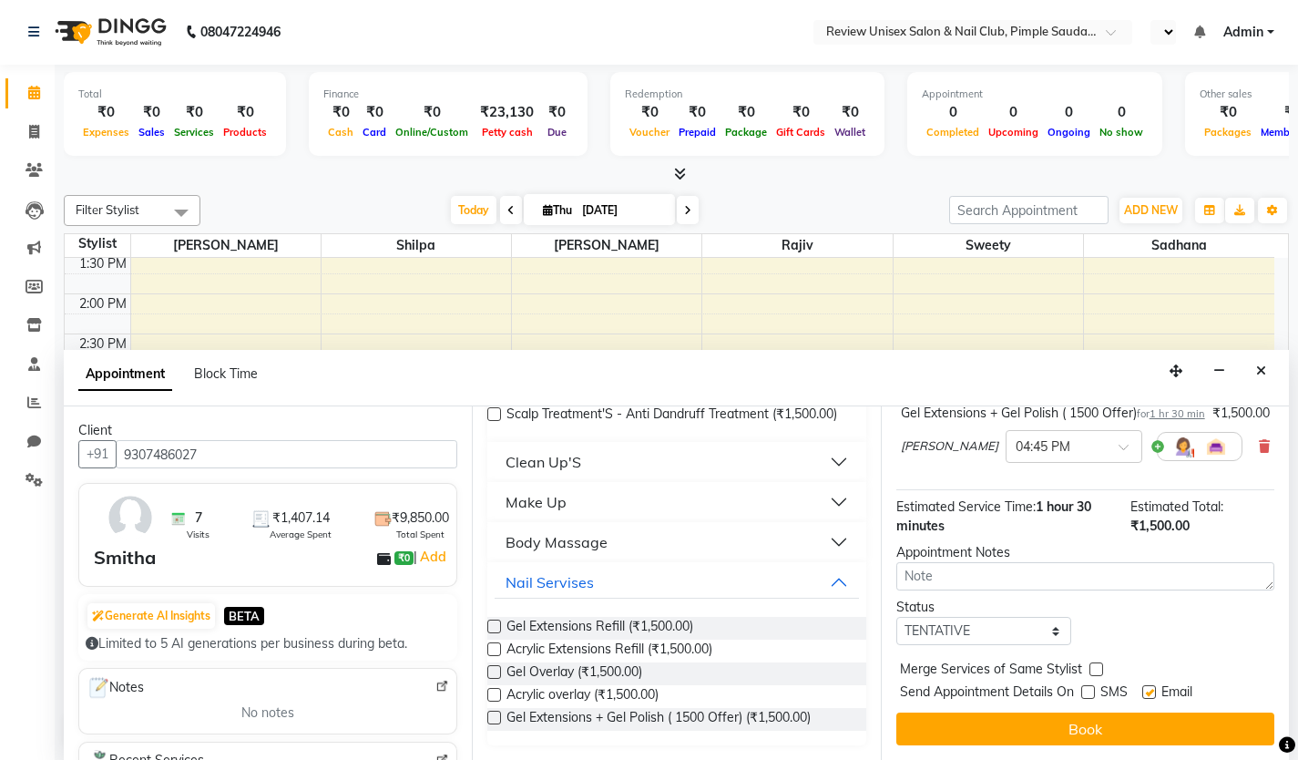
checkbox input "true"
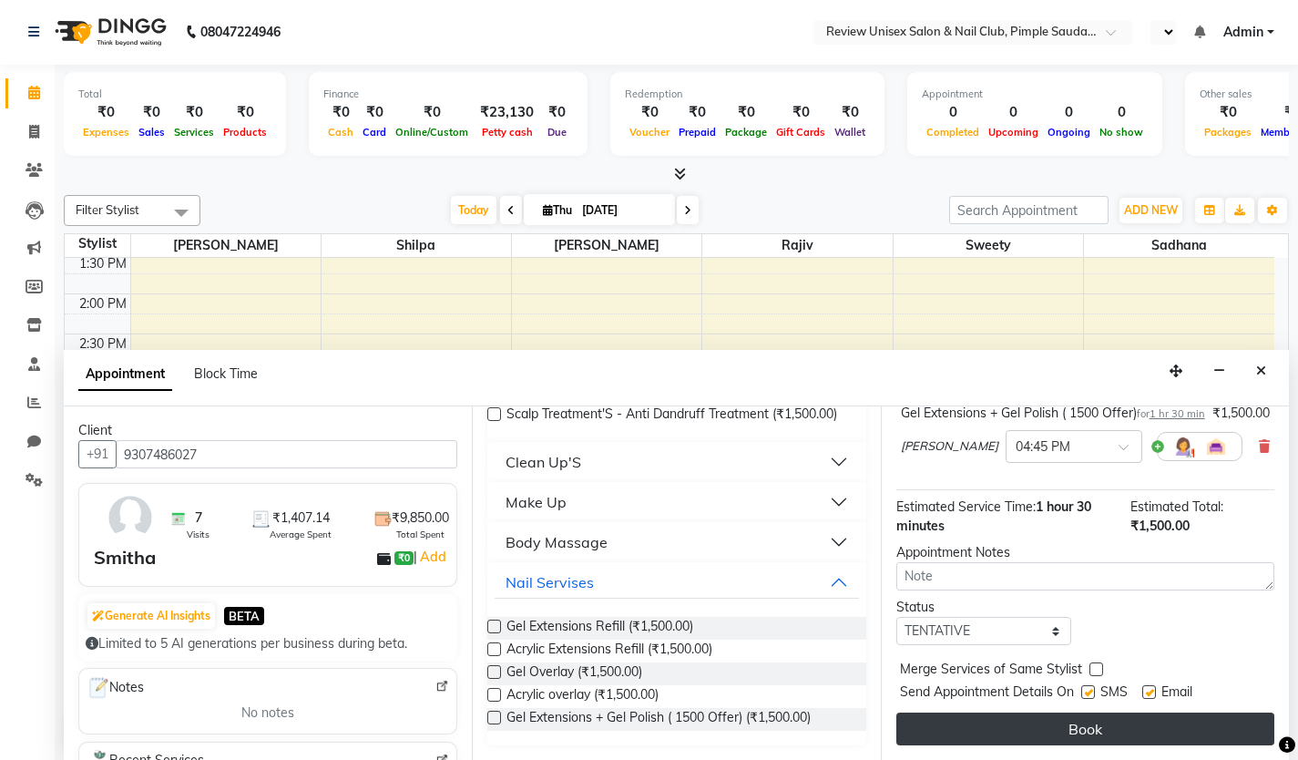
click at [1097, 726] on button "Book" at bounding box center [1086, 728] width 378 height 33
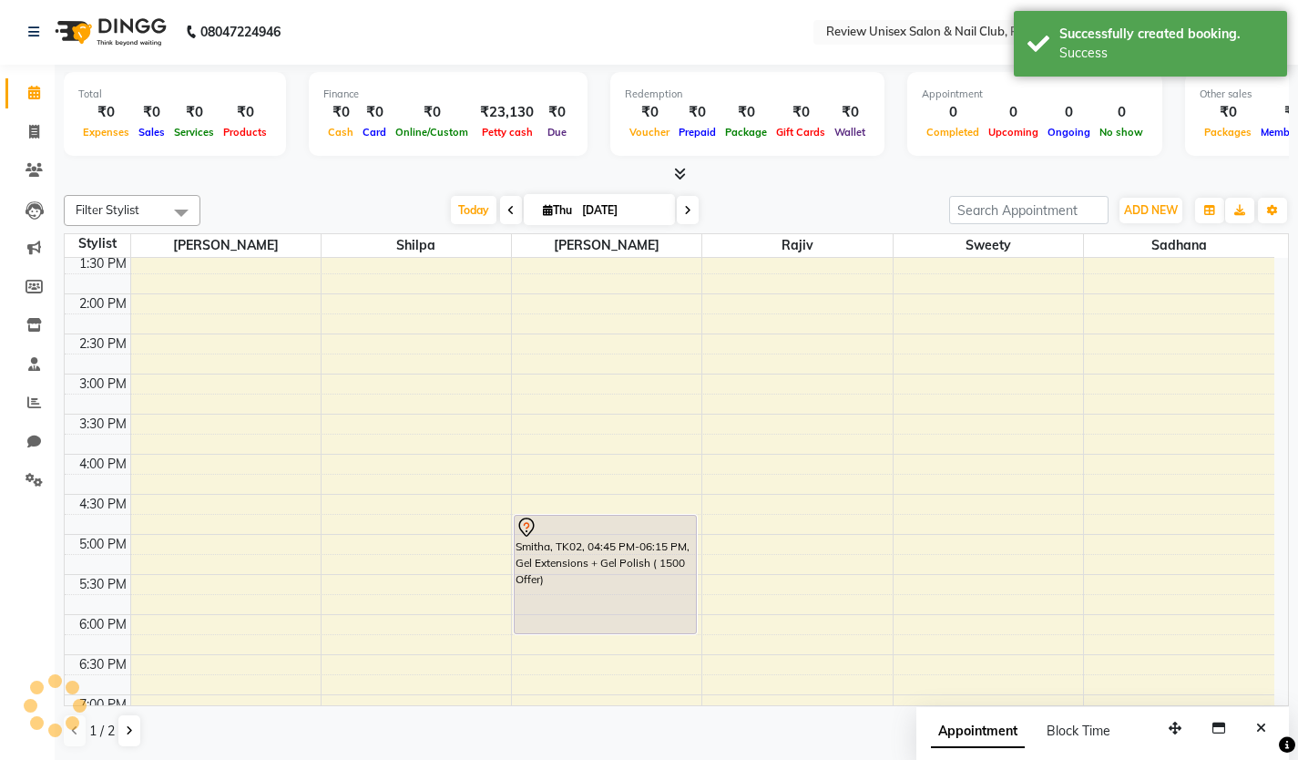
scroll to position [0, 0]
